Goal: Information Seeking & Learning: Learn about a topic

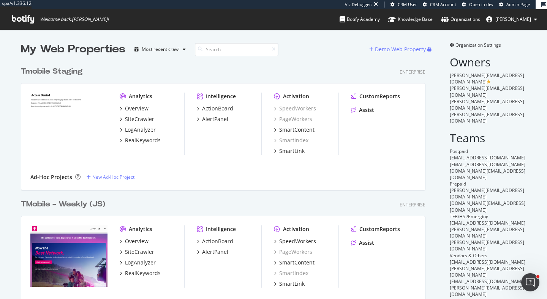
scroll to position [622, 410]
click at [316, 240] on div "SpeedWorkers" at bounding box center [306, 242] width 65 height 8
click at [309, 242] on div "SpeedWorkers" at bounding box center [297, 242] width 37 height 8
click at [134, 273] on div "RealKeywords" at bounding box center [143, 273] width 36 height 8
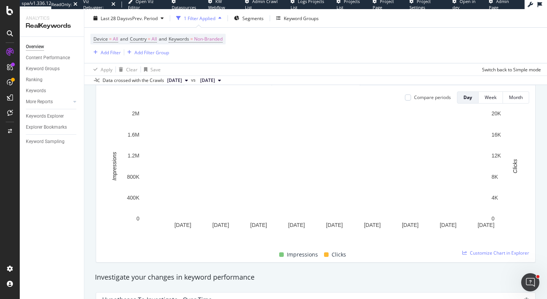
scroll to position [93, 0]
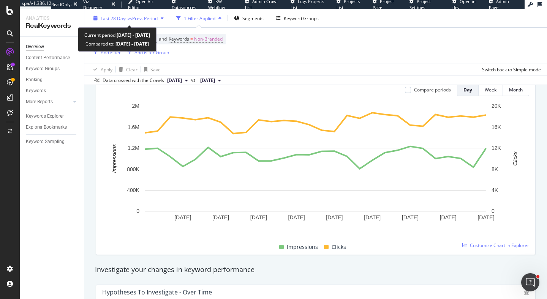
click at [121, 22] on div "Last 28 Days vs Prev. Period" at bounding box center [128, 18] width 76 height 11
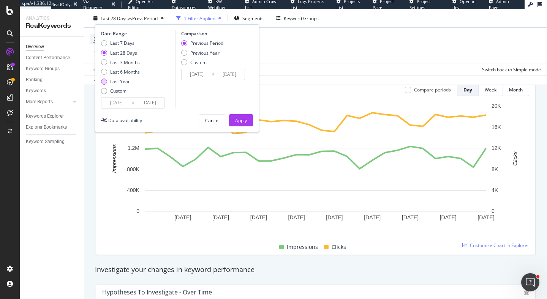
click at [121, 82] on div "Last Year" at bounding box center [120, 81] width 20 height 6
type input "2024/08/23"
type input "2023/08/24"
type input "2024/08/22"
click at [246, 123] on div "Apply" at bounding box center [241, 120] width 12 height 6
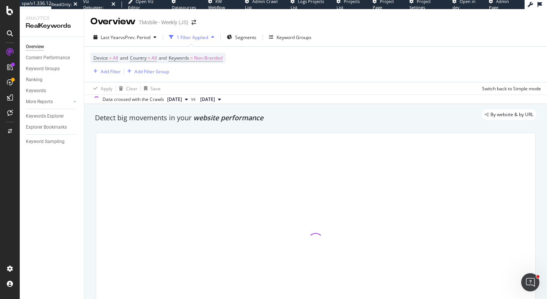
click at [268, 118] on div "By website & by URL" at bounding box center [311, 114] width 449 height 11
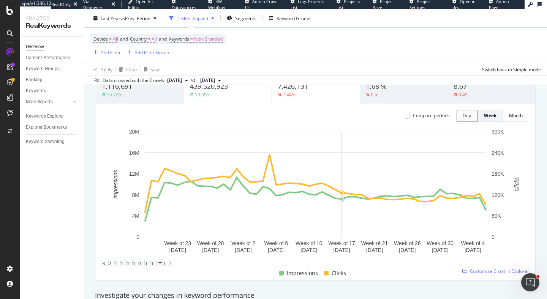
scroll to position [50, 0]
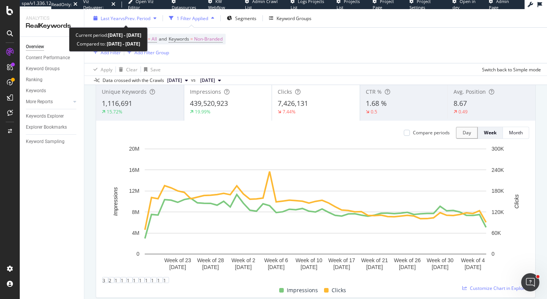
click at [148, 16] on span "vs Prev. Period" at bounding box center [135, 18] width 30 height 6
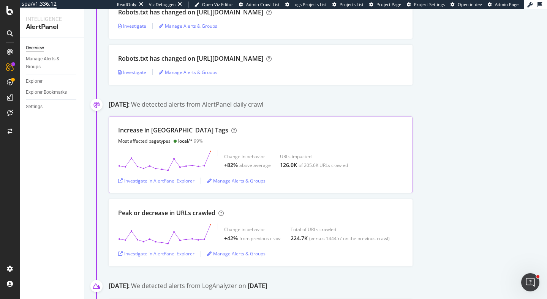
scroll to position [4586, 0]
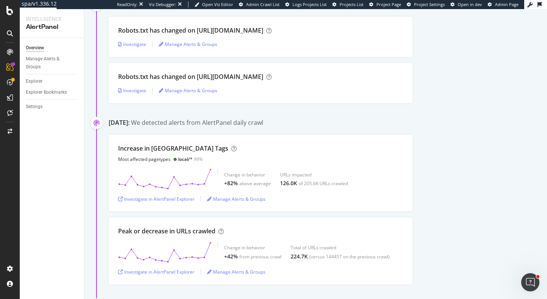
click at [170, 200] on div "Investigate in AlertPanel Explorer" at bounding box center [156, 199] width 76 height 6
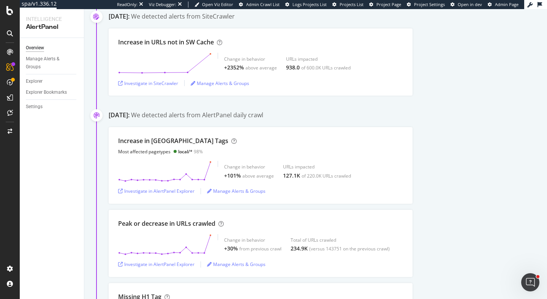
scroll to position [6323, 0]
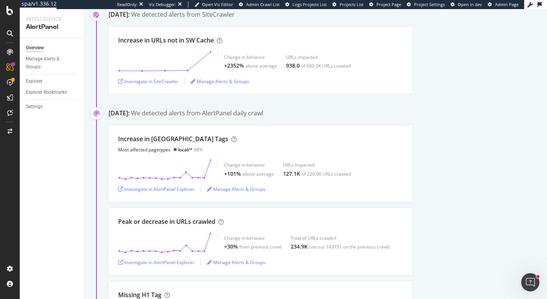
click at [465, 121] on div "May 16th 2025: We detected alerts from AlertPanel daily crawl Increase in Noind…" at bounding box center [328, 233] width 438 height 249
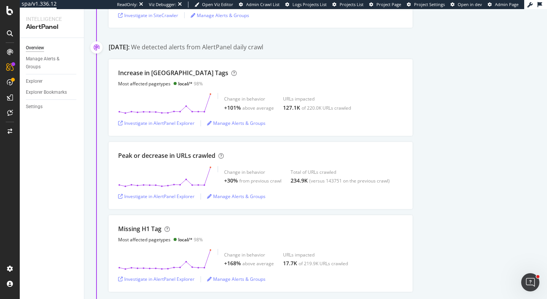
scroll to position [6438, 0]
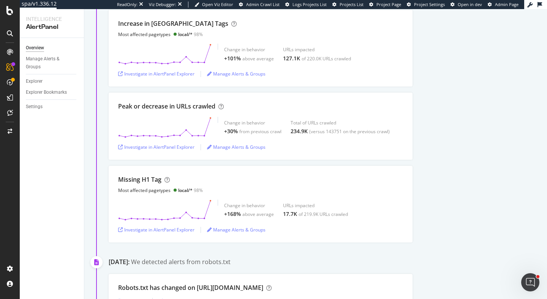
click at [449, 90] on div "Increase in Noindex Tags Most affected pagetypes local/* 98% Change in behavior…" at bounding box center [328, 126] width 438 height 233
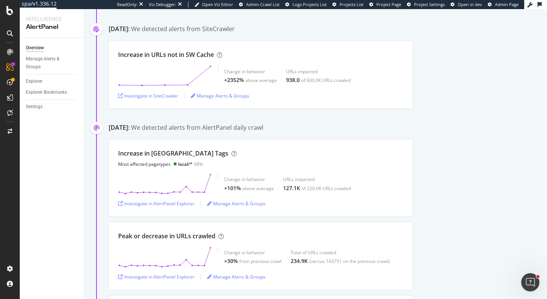
scroll to position [8063, 0]
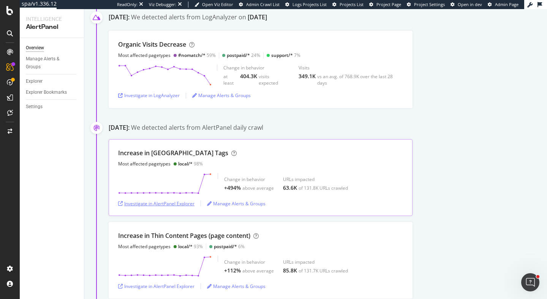
click at [176, 205] on div "Investigate in AlertPanel Explorer" at bounding box center [156, 203] width 76 height 6
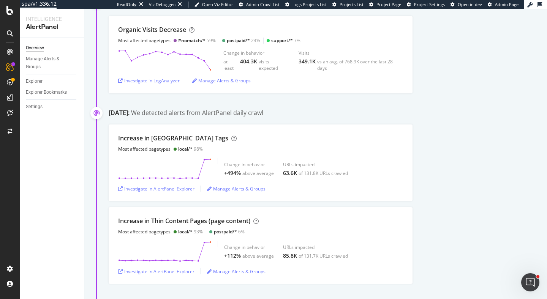
click at [351, 113] on div "April 9th 2025: We detected alerts from AlertPanel daily crawl" at bounding box center [328, 114] width 438 height 10
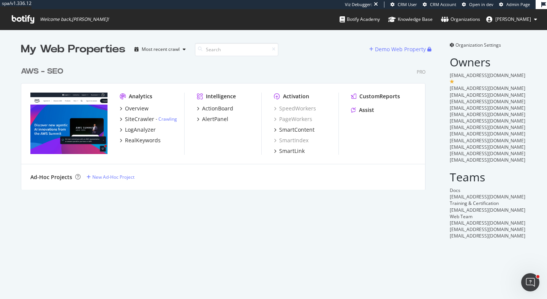
click at [372, 89] on div "Analytics Overview SiteCrawler - Crawling LogAnalyzer RealKeywords Intelligence…" at bounding box center [222, 124] width 403 height 81
click at [372, 93] on div "CustomReports" at bounding box center [379, 97] width 41 height 8
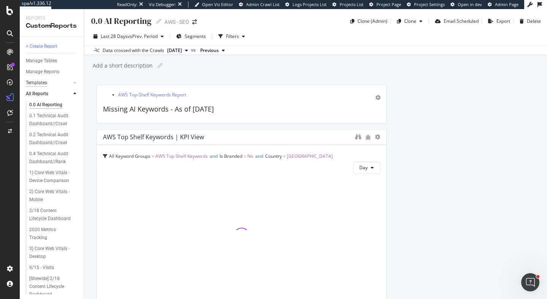
click at [41, 81] on div "Templates" at bounding box center [36, 83] width 21 height 8
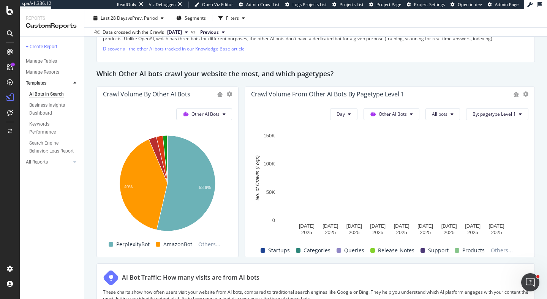
scroll to position [1097, 0]
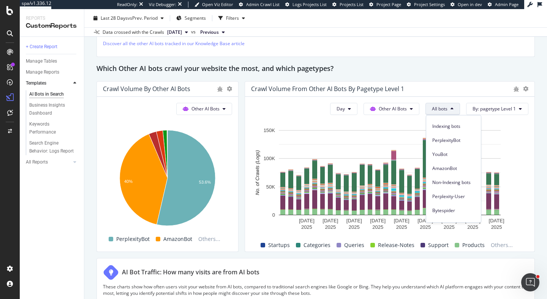
scroll to position [13, 0]
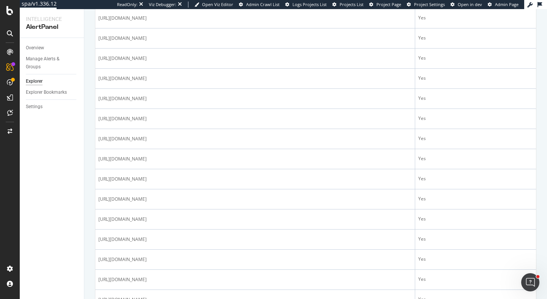
scroll to position [319, 0]
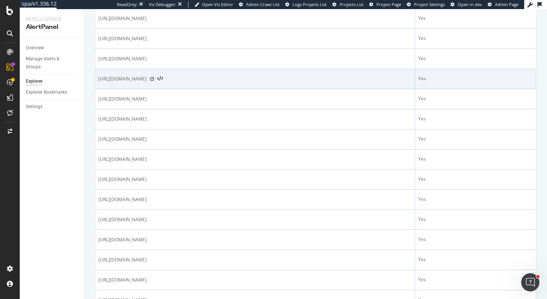
click at [154, 81] on icon at bounding box center [152, 79] width 5 height 5
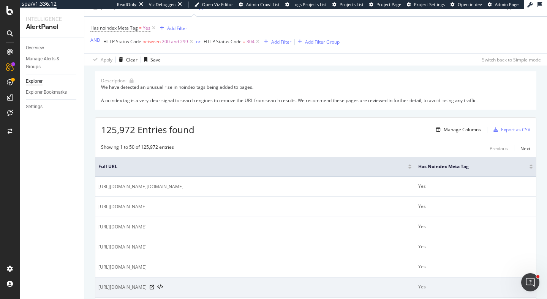
scroll to position [0, 0]
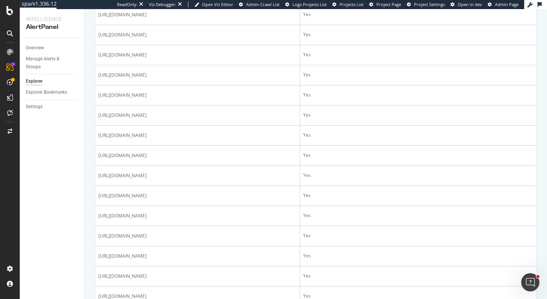
scroll to position [965, 0]
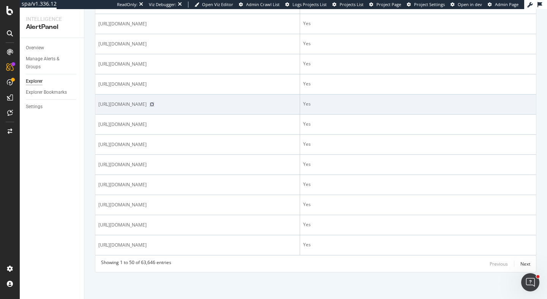
click at [154, 104] on icon at bounding box center [152, 104] width 5 height 5
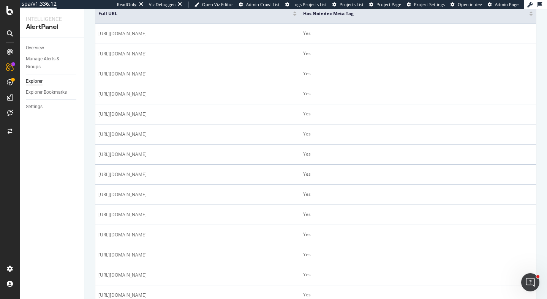
scroll to position [188, 0]
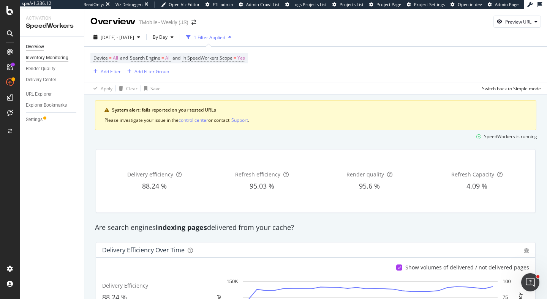
click at [52, 56] on div "Inventory Monitoring" at bounding box center [47, 58] width 43 height 8
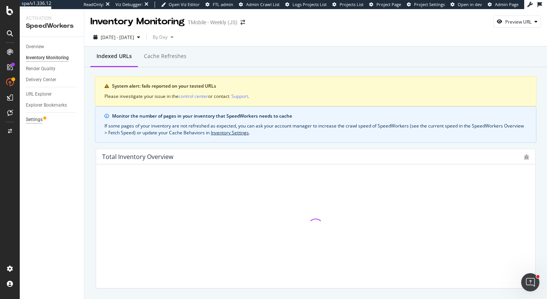
click at [38, 118] on div "Settings" at bounding box center [34, 120] width 17 height 8
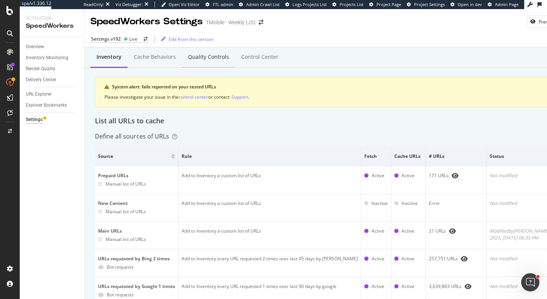
click at [217, 62] on div "Quality Controls" at bounding box center [208, 57] width 53 height 21
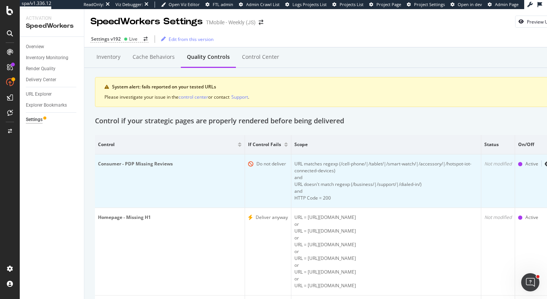
click at [223, 168] on td "Consumer - PDP Missing Reviews" at bounding box center [170, 181] width 150 height 54
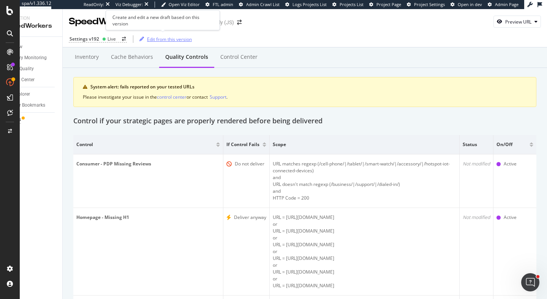
click at [169, 39] on div "Edit from this version" at bounding box center [169, 39] width 45 height 6
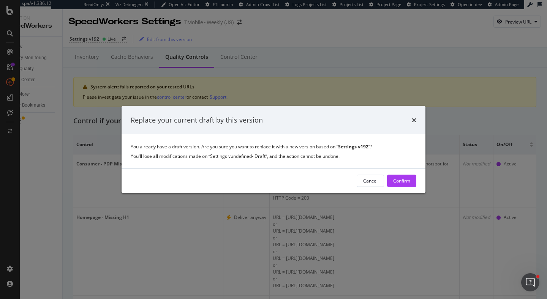
click at [416, 176] on div "Cancel Confirm" at bounding box center [273, 181] width 304 height 24
click at [404, 180] on div "Confirm" at bounding box center [401, 181] width 17 height 6
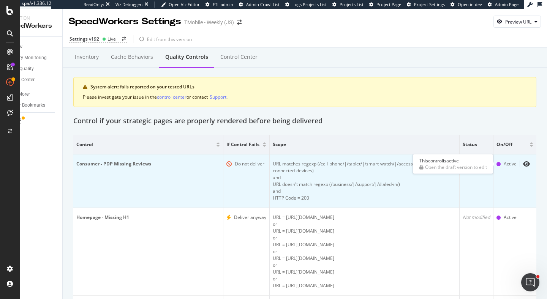
click at [515, 165] on div "Active" at bounding box center [509, 164] width 13 height 7
click at [525, 165] on icon "eye" at bounding box center [526, 164] width 7 height 6
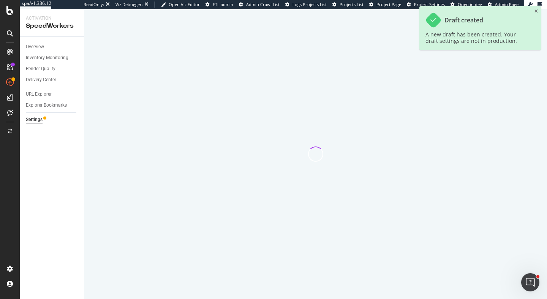
click at [206, 59] on div at bounding box center [315, 154] width 462 height 290
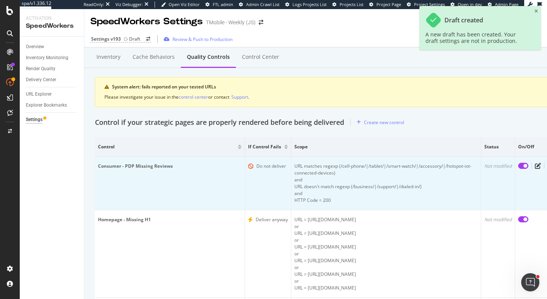
scroll to position [0, 20]
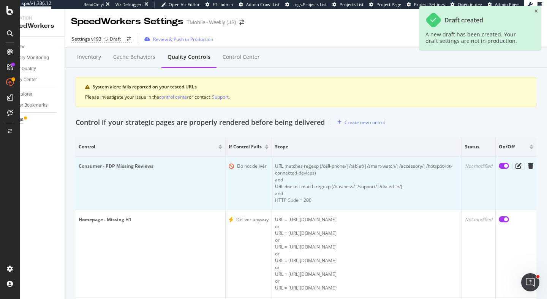
click at [503, 166] on input "checkbox" at bounding box center [503, 166] width 10 height 6
checkbox input "false"
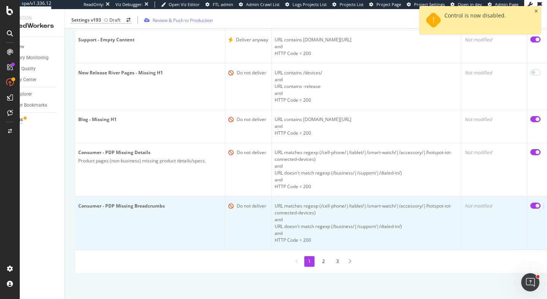
scroll to position [0, 0]
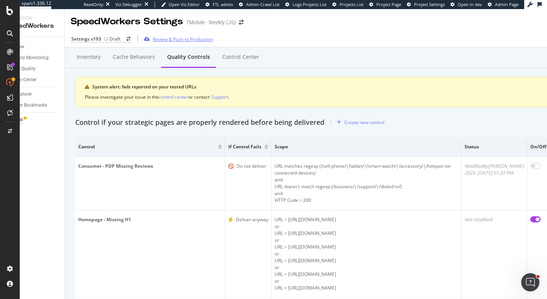
click at [194, 40] on div "Review & Push to Production" at bounding box center [183, 39] width 60 height 6
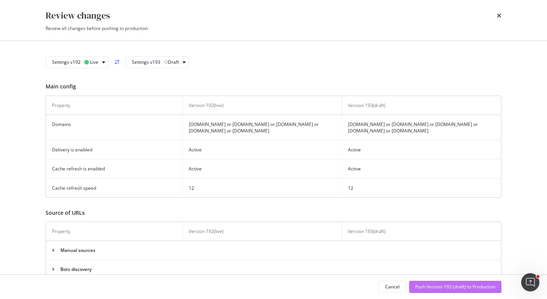
click at [426, 288] on div "Push Version 193 (draft) to Production" at bounding box center [455, 287] width 80 height 6
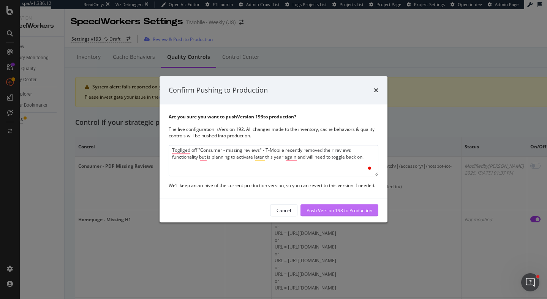
type textarea "Togllged off "Consumer - missing reviews" - T-Mobile recently removed their rev…"
click at [330, 212] on div "Push Version 193 to Production" at bounding box center [339, 210] width 66 height 6
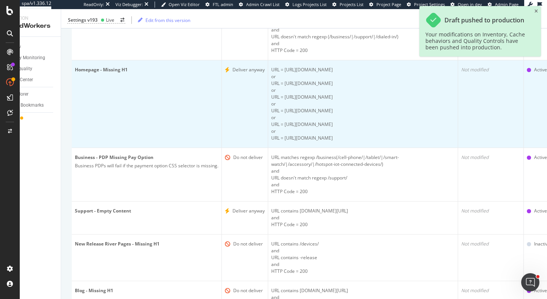
scroll to position [319, 0]
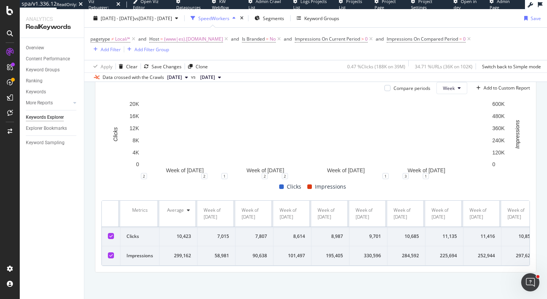
scroll to position [222, 0]
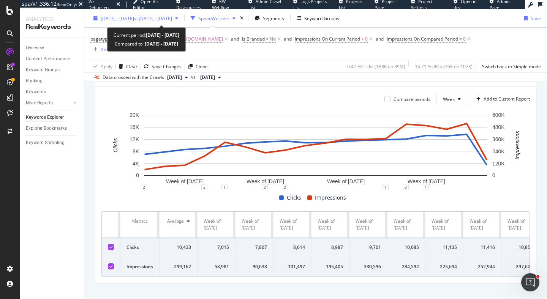
click at [168, 22] on div "[DATE] - [DATE] vs [DATE] - [DATE]" at bounding box center [135, 18] width 91 height 11
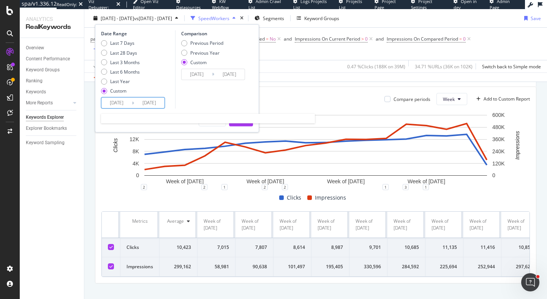
click at [120, 103] on input "[DATE]" at bounding box center [116, 103] width 30 height 11
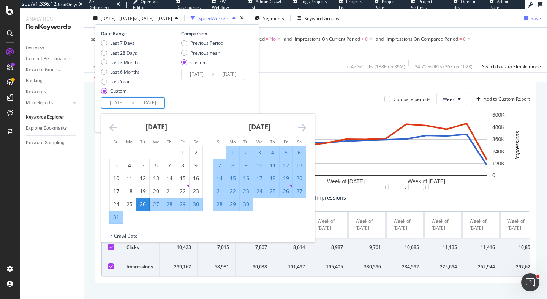
click at [296, 128] on div "April 2024" at bounding box center [259, 130] width 93 height 32
click at [303, 128] on icon "Move forward to switch to the next month." at bounding box center [302, 127] width 8 height 9
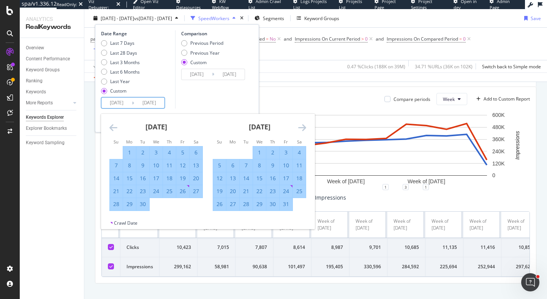
click at [303, 128] on icon "Move forward to switch to the next month." at bounding box center [302, 127] width 8 height 9
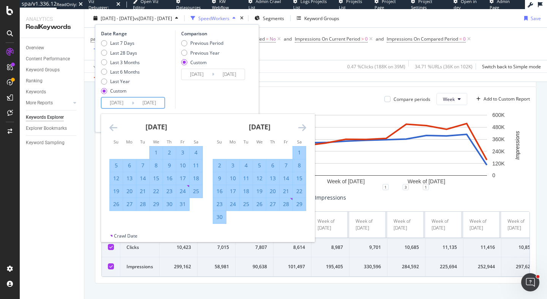
click at [303, 128] on icon "Move forward to switch to the next month." at bounding box center [302, 127] width 8 height 9
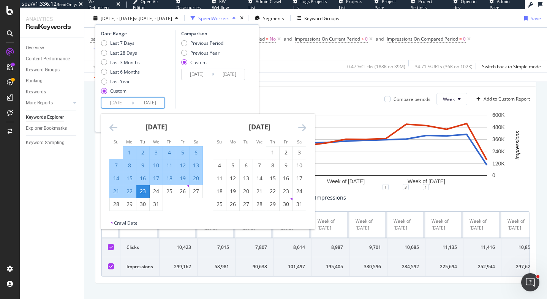
click at [303, 128] on icon "Move forward to switch to the next month." at bounding box center [302, 127] width 8 height 9
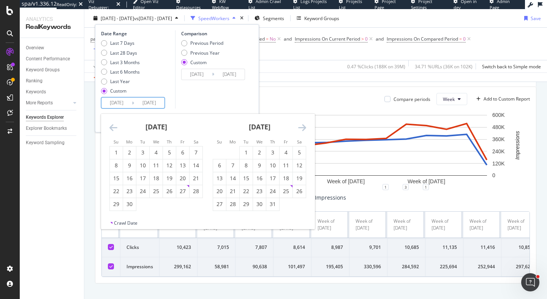
click at [303, 128] on icon "Move forward to switch to the next month." at bounding box center [302, 127] width 8 height 9
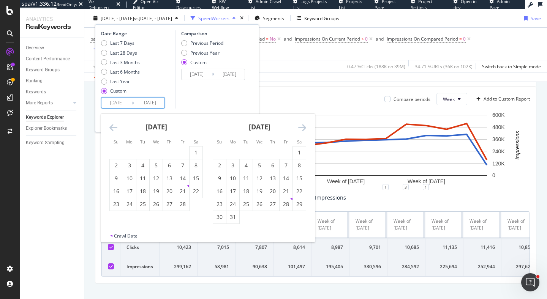
click at [303, 128] on icon "Move forward to switch to the next month." at bounding box center [302, 127] width 8 height 9
click at [111, 128] on icon "Move backward to switch to the previous month." at bounding box center [113, 127] width 8 height 9
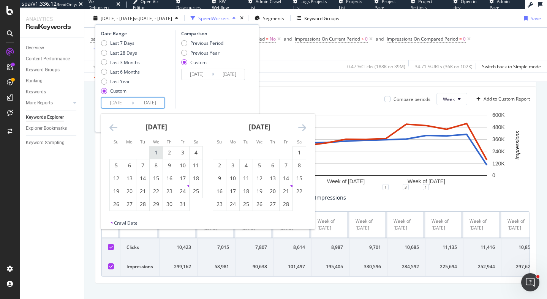
click at [151, 149] on div "1" at bounding box center [156, 153] width 13 height 8
type input "2025/01/01"
click at [299, 128] on icon "Move forward to switch to the next month." at bounding box center [302, 127] width 8 height 9
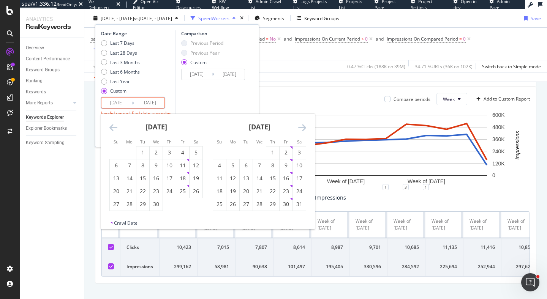
click at [299, 128] on icon "Move forward to switch to the next month." at bounding box center [302, 127] width 8 height 9
click at [304, 129] on icon "Move forward to switch to the next month." at bounding box center [302, 127] width 8 height 9
click at [277, 202] on div "31" at bounding box center [272, 204] width 13 height 8
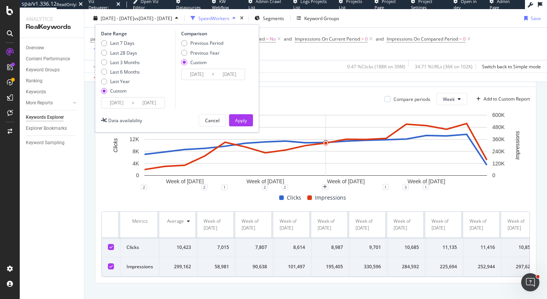
type input "2025/07/31"
click at [251, 121] on button "Apply" at bounding box center [241, 120] width 24 height 12
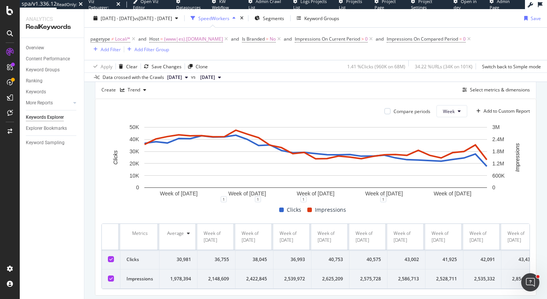
scroll to position [214, 0]
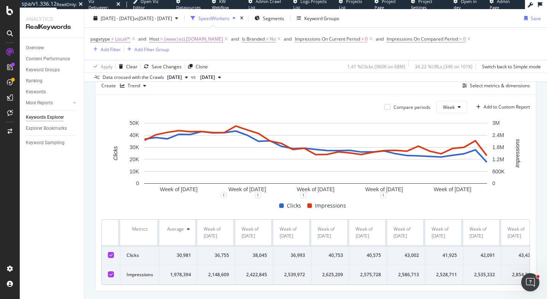
click at [340, 39] on span "Impressions On Current Period" at bounding box center [327, 39] width 65 height 6
click at [430, 23] on div "2025 Jan. 1st - 2025 Jul. 31st vs 2023 Jan. 1st - 2024 Mar. 25th SpeedWorkers S…" at bounding box center [315, 19] width 462 height 15
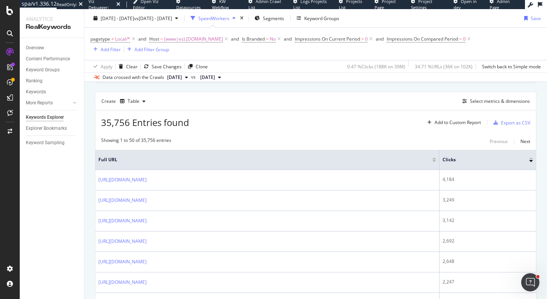
scroll to position [199, 0]
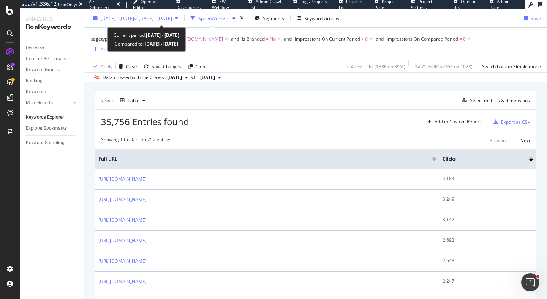
click at [134, 15] on span "[DATE] - [DATE]" at bounding box center [117, 18] width 33 height 6
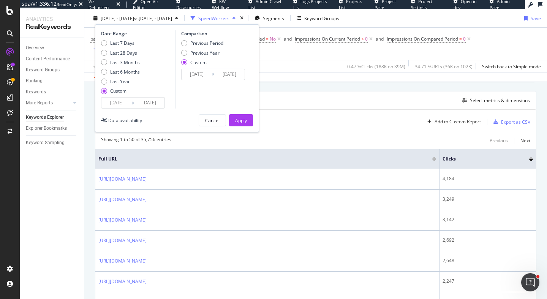
click at [123, 103] on input "[DATE]" at bounding box center [116, 103] width 30 height 11
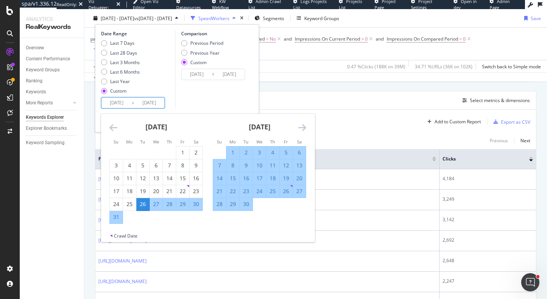
click at [304, 128] on icon "Move forward to switch to the next month." at bounding box center [302, 127] width 8 height 9
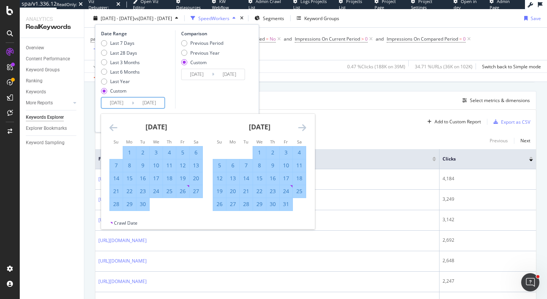
click at [304, 128] on icon "Move forward to switch to the next month." at bounding box center [302, 127] width 8 height 9
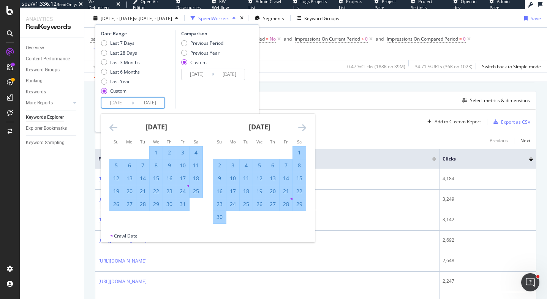
click at [304, 128] on icon "Move forward to switch to the next month." at bounding box center [302, 127] width 8 height 9
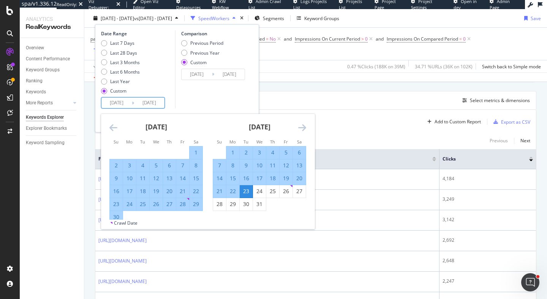
click at [197, 151] on div "1" at bounding box center [195, 153] width 13 height 8
type input "2024/06/01"
click at [301, 125] on icon "Move forward to switch to the next month." at bounding box center [302, 127] width 8 height 9
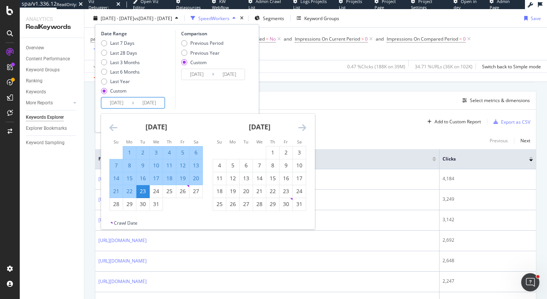
click at [301, 125] on icon "Move forward to switch to the next month." at bounding box center [302, 127] width 8 height 9
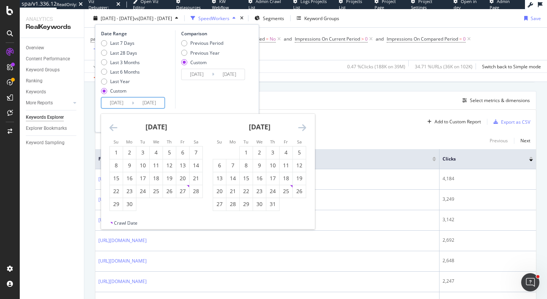
click at [301, 125] on icon "Move forward to switch to the next month." at bounding box center [302, 127] width 8 height 9
click at [301, 126] on icon "Move forward to switch to the next month." at bounding box center [302, 127] width 8 height 9
click at [245, 205] on div "31" at bounding box center [246, 204] width 13 height 8
type input "2024/12/31"
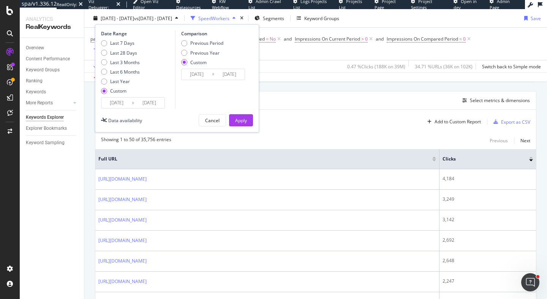
click at [119, 102] on input "2024/06/01" at bounding box center [116, 103] width 30 height 11
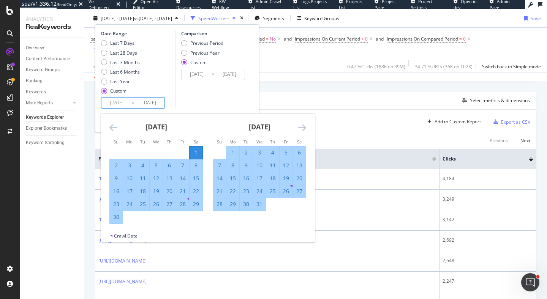
click at [235, 153] on div "1" at bounding box center [232, 153] width 13 height 8
type input "2024/07/01"
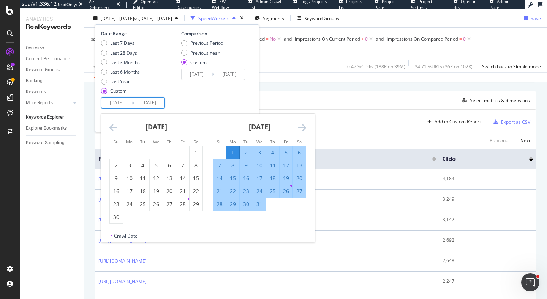
click at [227, 103] on div "Comparison Previous Period Previous Year Custom 2023/01/01 Navigate forward to …" at bounding box center [211, 69] width 72 height 78
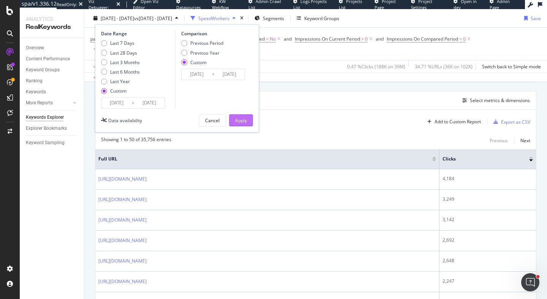
click at [245, 121] on div "Apply" at bounding box center [241, 120] width 12 height 6
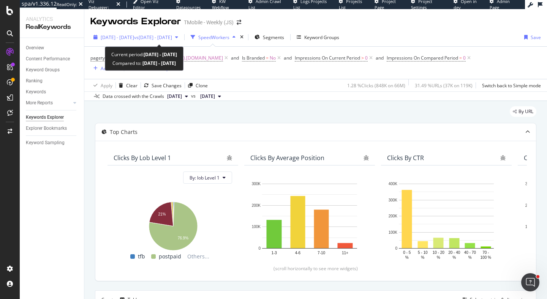
click at [172, 35] on span "vs 2023 Jan. 1st - 2024 Mar. 25th" at bounding box center [153, 37] width 38 height 6
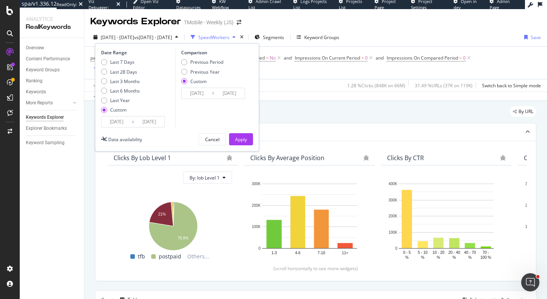
click at [119, 121] on input "2024/07/01" at bounding box center [116, 122] width 30 height 11
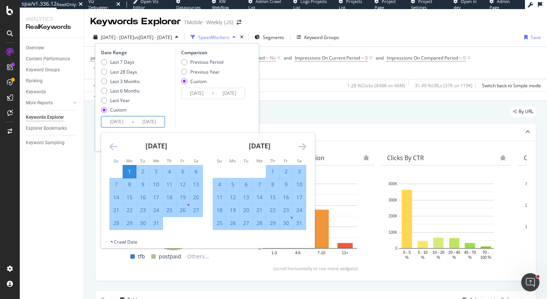
click at [300, 148] on icon "Move forward to switch to the next month." at bounding box center [302, 146] width 8 height 9
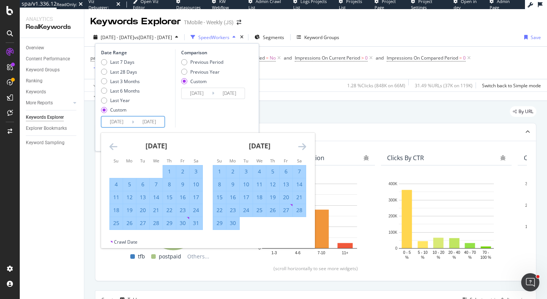
click at [300, 148] on icon "Move forward to switch to the next month." at bounding box center [302, 146] width 8 height 9
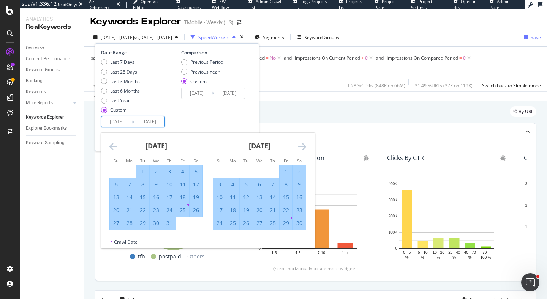
click at [300, 148] on icon "Move forward to switch to the next month." at bounding box center [302, 146] width 8 height 9
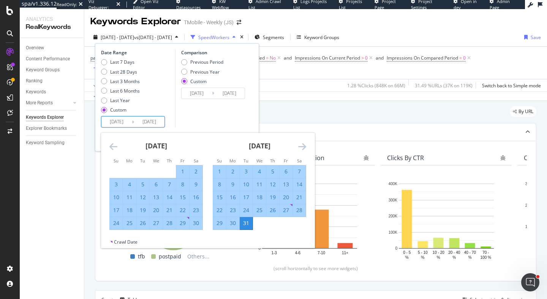
click at [300, 148] on icon "Move forward to switch to the next month." at bounding box center [302, 146] width 8 height 9
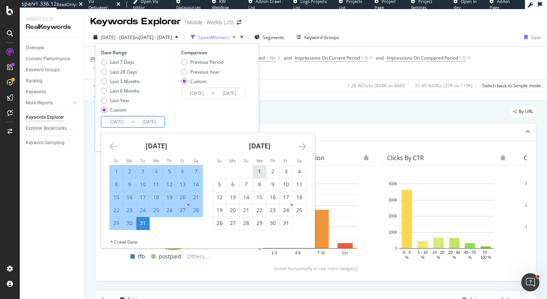
click at [256, 169] on div "1" at bounding box center [259, 172] width 13 height 8
type input "2025/01/01"
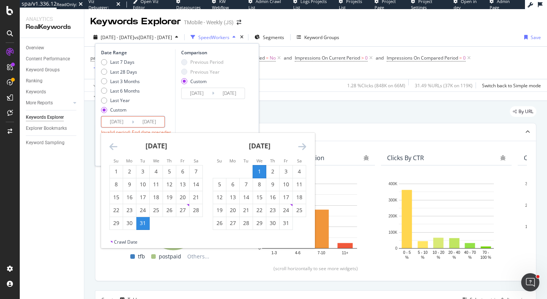
click at [302, 144] on icon "Move forward to switch to the next month." at bounding box center [302, 146] width 8 height 9
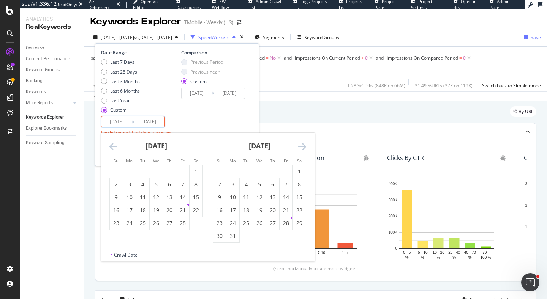
click at [302, 144] on icon "Move forward to switch to the next month." at bounding box center [302, 146] width 8 height 9
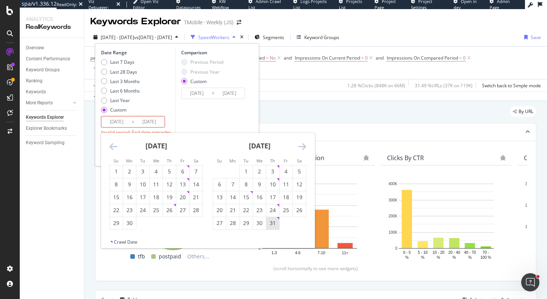
click at [277, 222] on div "31" at bounding box center [272, 223] width 13 height 8
type input "2025/07/31"
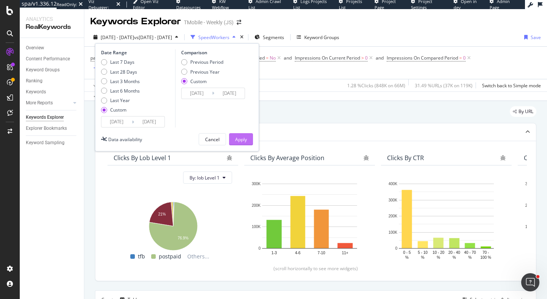
click at [235, 141] on div "Apply" at bounding box center [241, 139] width 12 height 6
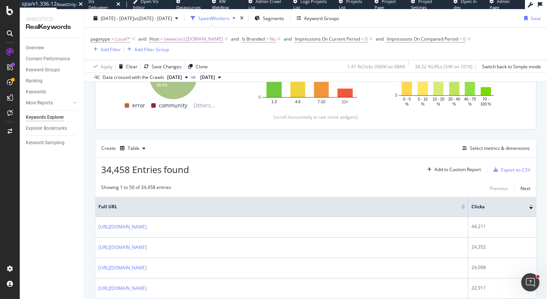
scroll to position [162, 0]
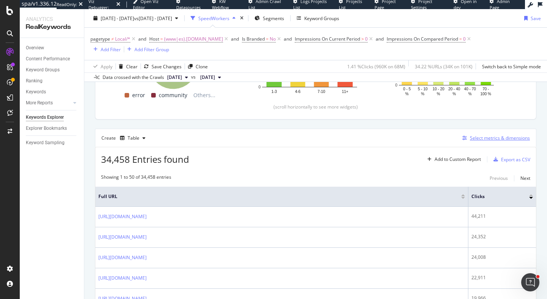
click at [507, 139] on div "Select metrics & dimensions" at bounding box center [500, 138] width 60 height 6
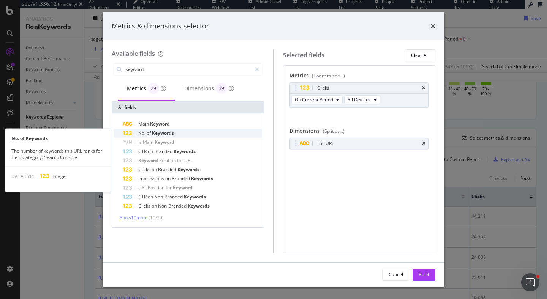
click at [173, 134] on span "Keywords" at bounding box center [163, 133] width 22 height 6
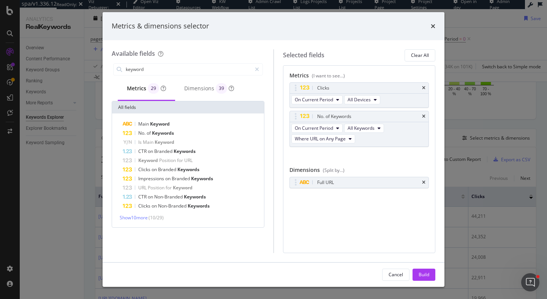
click at [173, 134] on span "Keywords" at bounding box center [163, 133] width 22 height 6
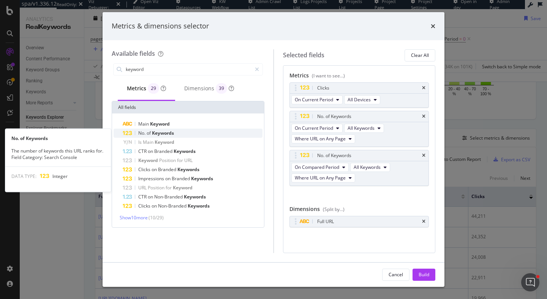
click at [173, 134] on span "Keywords" at bounding box center [163, 133] width 22 height 6
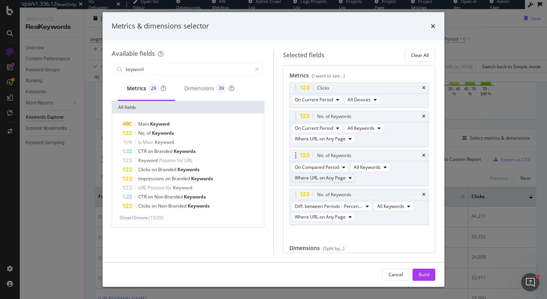
scroll to position [39, 0]
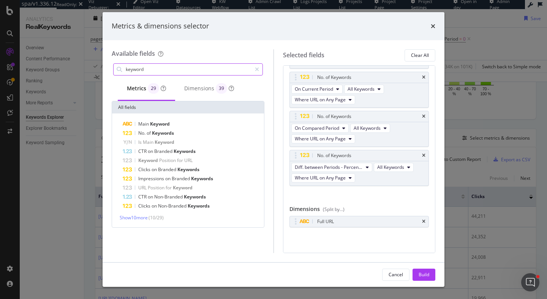
click at [204, 70] on input "keyword" at bounding box center [188, 69] width 126 height 11
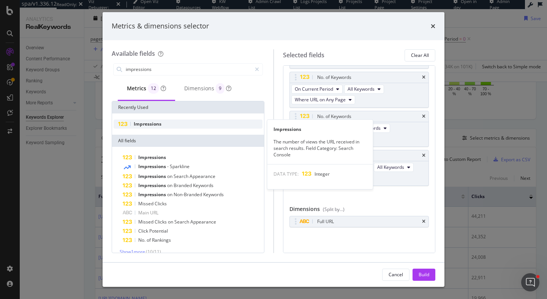
click at [151, 121] on span "Impressions" at bounding box center [148, 124] width 28 height 6
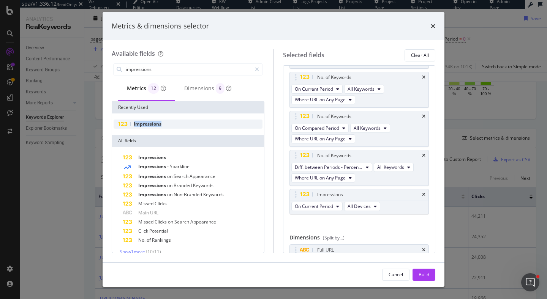
click at [151, 121] on span "Impressions" at bounding box center [148, 124] width 28 height 6
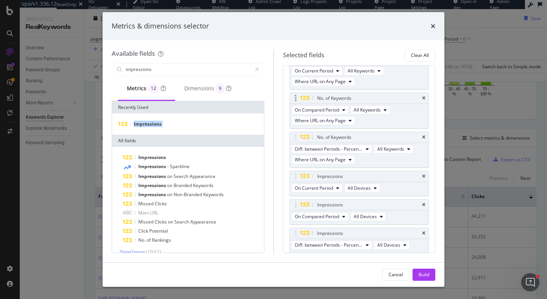
scroll to position [0, 0]
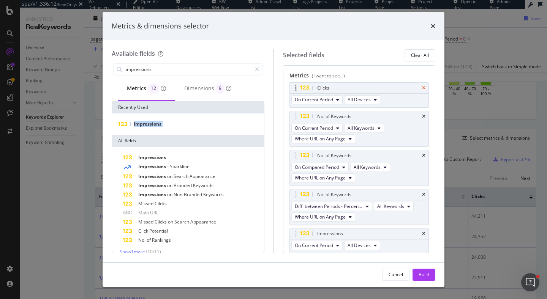
click at [424, 90] on icon "times" at bounding box center [423, 88] width 3 height 5
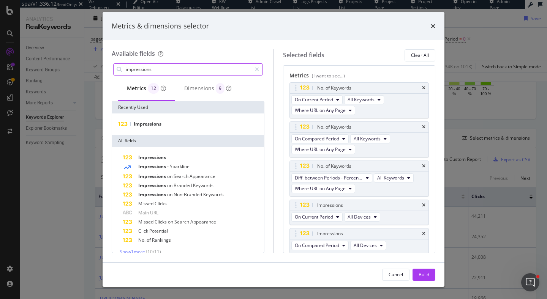
click at [178, 67] on input "impressions" at bounding box center [188, 69] width 126 height 11
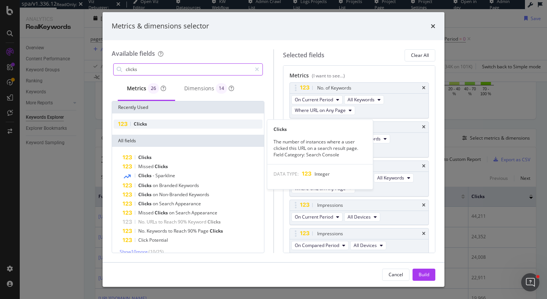
type input "clicks"
click at [148, 123] on div "Clicks" at bounding box center [187, 124] width 149 height 9
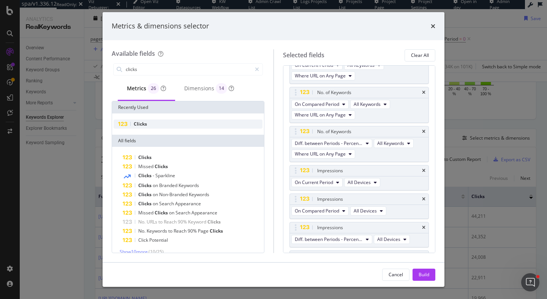
click at [148, 123] on div "Clicks" at bounding box center [187, 124] width 149 height 9
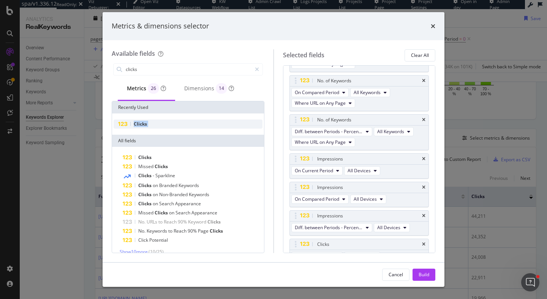
click at [148, 123] on div "Clicks" at bounding box center [187, 124] width 149 height 9
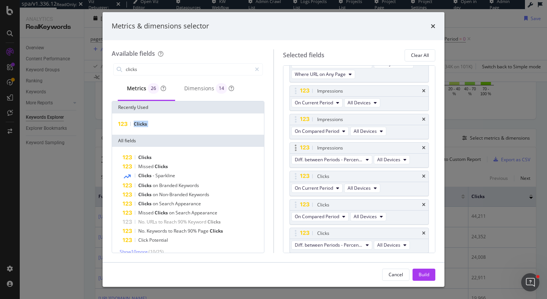
scroll to position [181, 0]
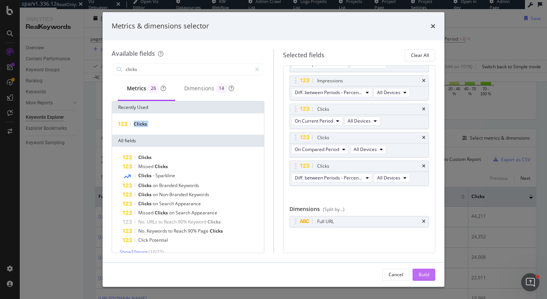
click at [423, 274] on div "Build" at bounding box center [423, 274] width 11 height 6
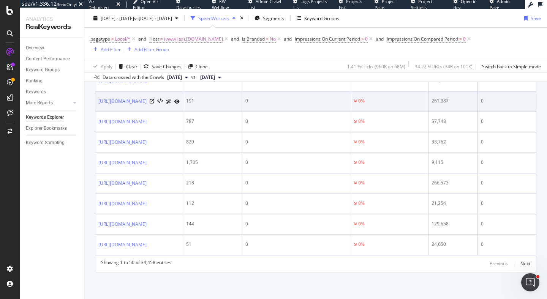
scroll to position [1188, 0]
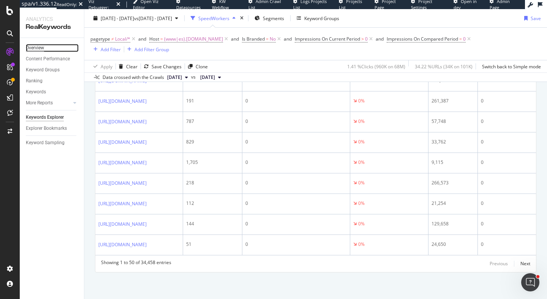
click at [42, 48] on div "Overview" at bounding box center [35, 48] width 18 height 8
click at [199, 41] on span "(www|es).t-mobile.com" at bounding box center [193, 39] width 59 height 11
click at [77, 190] on div "Overview Content Performance Keyword Groups Ranking Keywords More Reports Count…" at bounding box center [52, 168] width 64 height 261
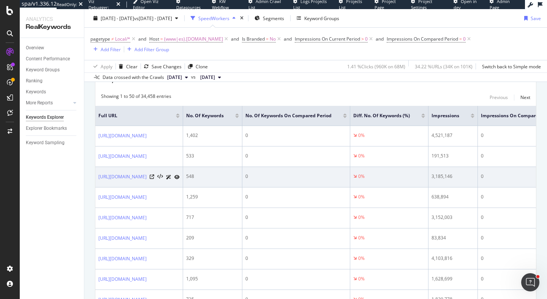
scroll to position [224, 0]
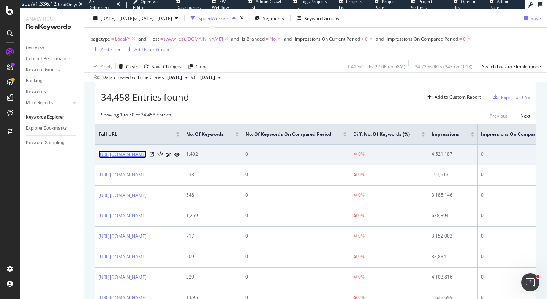
copy link "https://www.t-mobile.com/cell-phone/apple-iphone-16-pro-max"
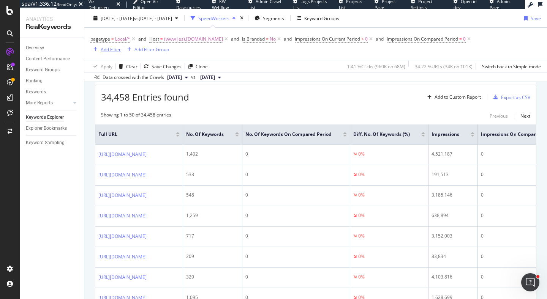
click at [106, 49] on div "Add Filter" at bounding box center [111, 49] width 20 height 6
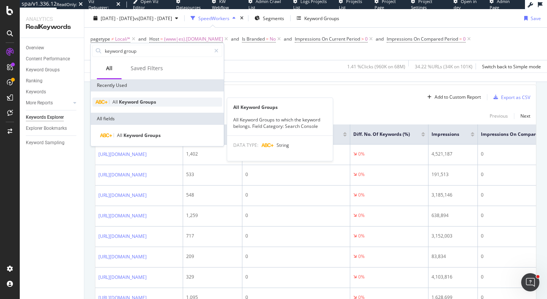
type input "keyword group"
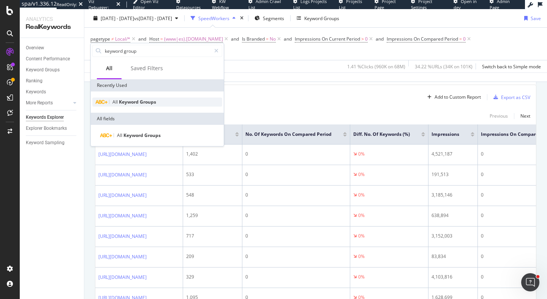
click at [154, 100] on span "Groups" at bounding box center [148, 102] width 16 height 6
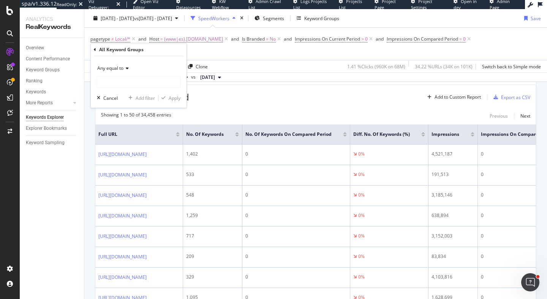
click at [119, 66] on span "Any equal to" at bounding box center [110, 68] width 26 height 6
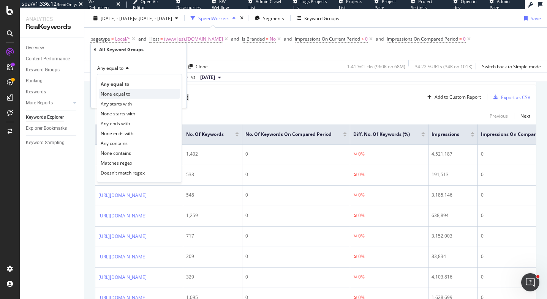
click at [133, 93] on div "None equal to" at bounding box center [139, 94] width 81 height 10
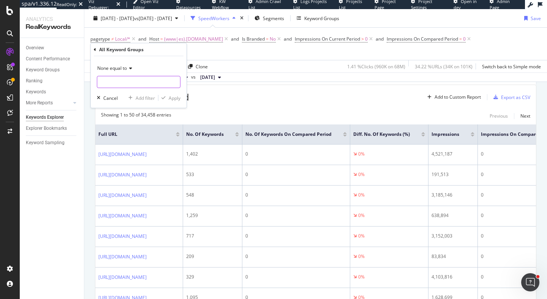
click at [122, 79] on input "text" at bounding box center [138, 82] width 83 height 12
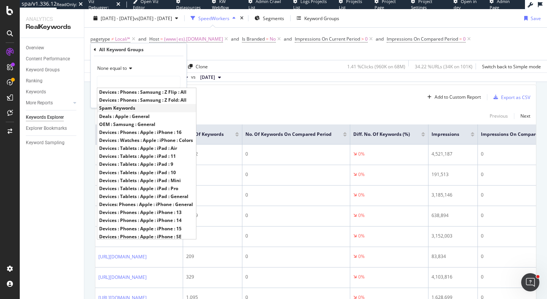
click at [127, 105] on span "Spam Keywords" at bounding box center [146, 108] width 95 height 6
type input "Spam Keywords"
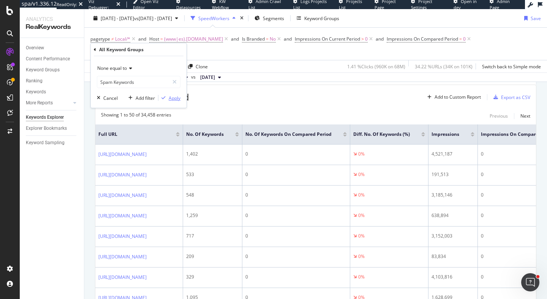
click at [177, 98] on div "Apply" at bounding box center [175, 98] width 12 height 6
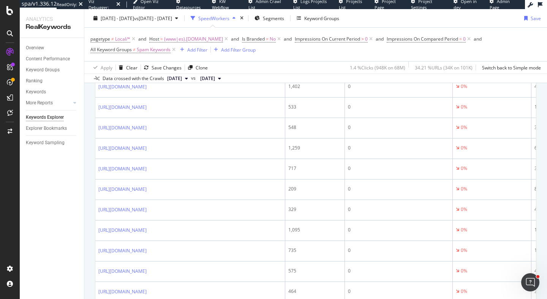
scroll to position [421, 0]
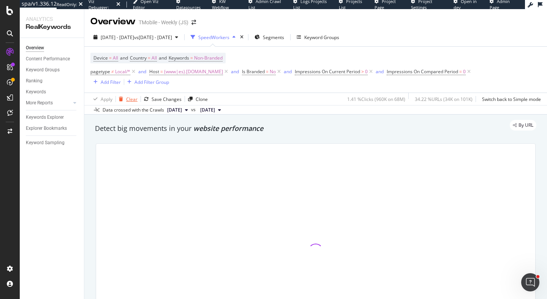
click at [127, 99] on div "Clear" at bounding box center [131, 99] width 11 height 6
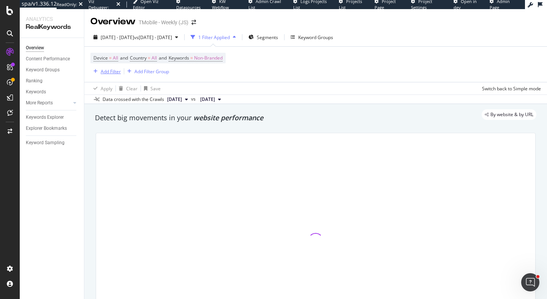
click at [96, 74] on div "Add Filter" at bounding box center [105, 71] width 30 height 8
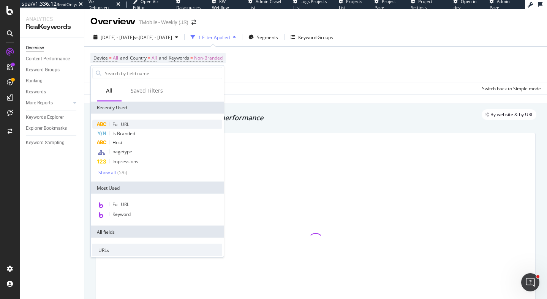
click at [121, 122] on span "Full URL" at bounding box center [120, 124] width 17 height 6
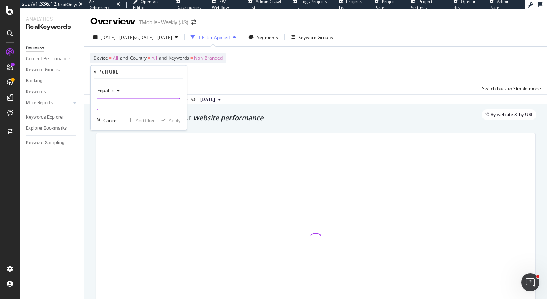
click at [132, 104] on input "text" at bounding box center [138, 104] width 83 height 12
paste input "[URL][DOMAIN_NAME]"
type input "[URL][DOMAIN_NAME]"
click at [174, 118] on div "Apply" at bounding box center [175, 120] width 12 height 6
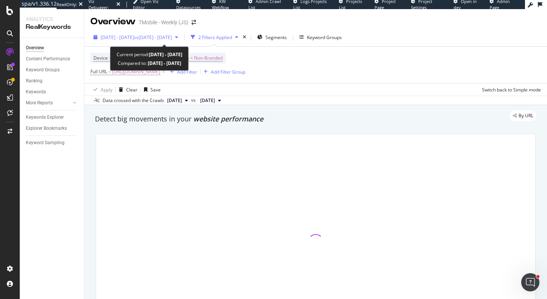
click at [134, 38] on span "[DATE] - [DATE]" at bounding box center [117, 37] width 33 height 6
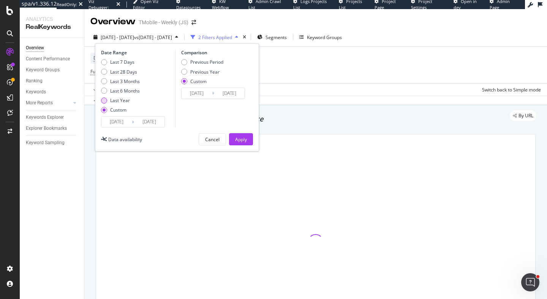
click at [125, 99] on div "Last Year" at bounding box center [120, 100] width 20 height 6
type input "[DATE]"
click at [243, 141] on div "Apply" at bounding box center [241, 139] width 12 height 6
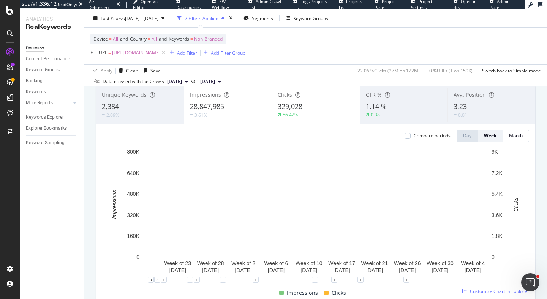
scroll to position [54, 0]
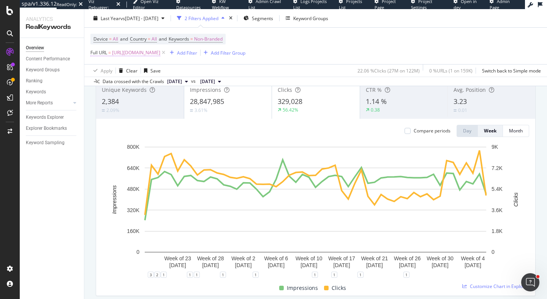
click at [147, 53] on span "https://www.t-mobile.com/" at bounding box center [136, 52] width 48 height 11
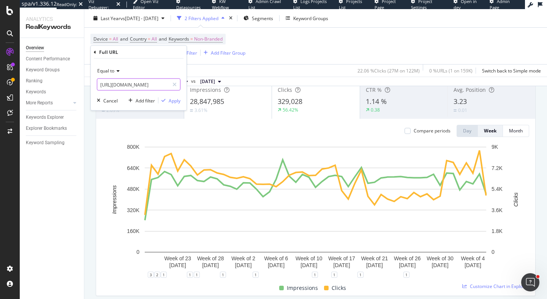
click at [126, 82] on input "https://www.t-mobile.com/" at bounding box center [133, 85] width 72 height 12
paste input "cell-phone/apple-iphone-16-pro-max"
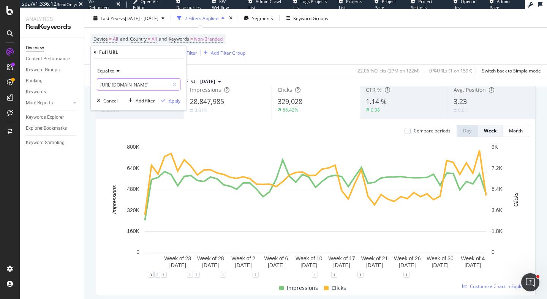
type input "https://www.t-mobile.com/cell-phone/apple-iphone-16-pro-max"
click at [176, 100] on div "Apply" at bounding box center [175, 100] width 12 height 6
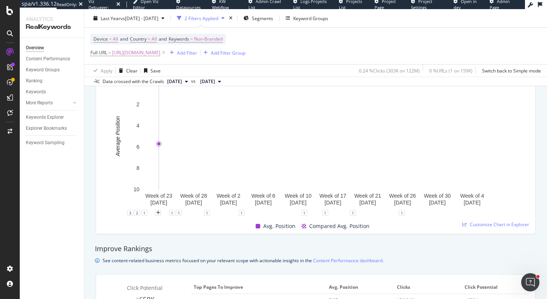
scroll to position [54, 0]
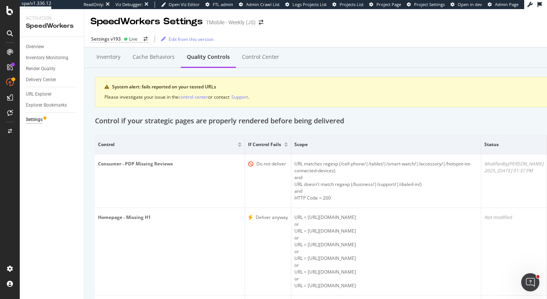
scroll to position [319, 0]
